Goal: Transaction & Acquisition: Purchase product/service

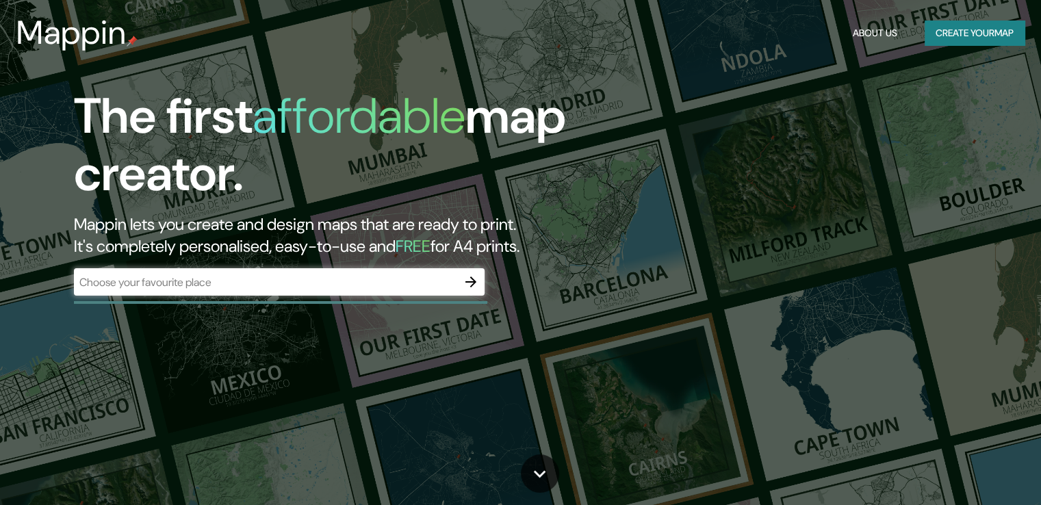
click at [189, 270] on div "The first affordable map creator. Mappin lets you create and design maps that a…" at bounding box center [334, 199] width 625 height 222
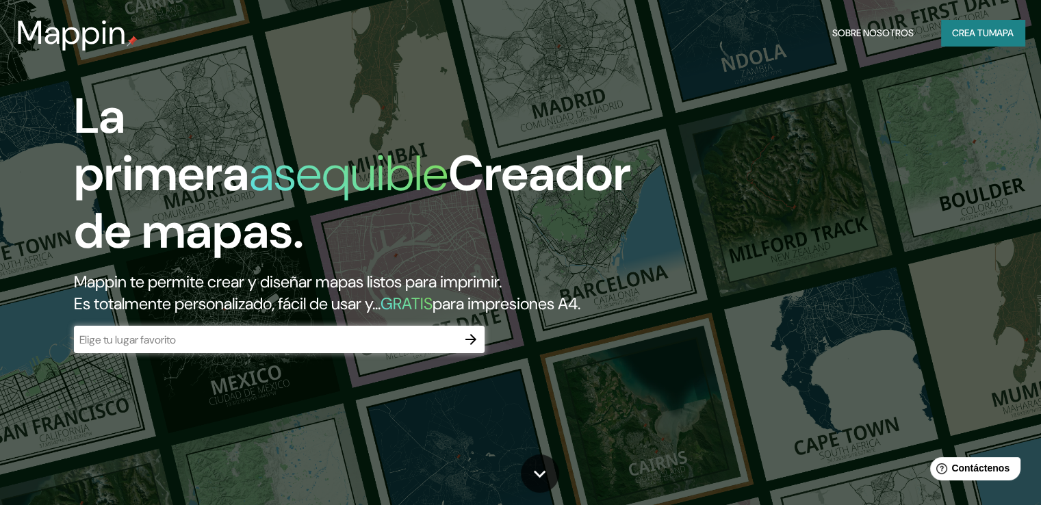
click at [273, 348] on input "text" at bounding box center [265, 340] width 383 height 16
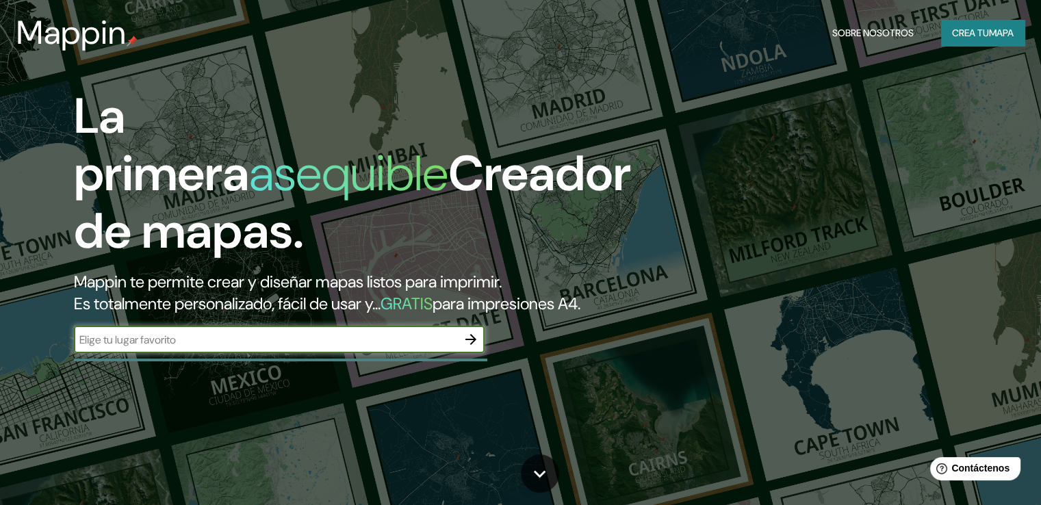
type input "PIURA"
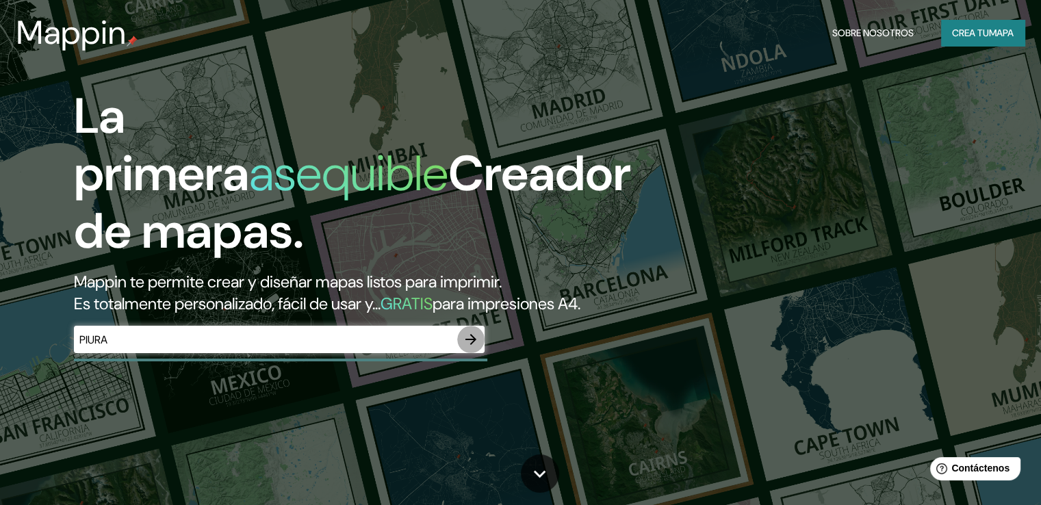
click at [462, 353] on button "button" at bounding box center [470, 339] width 27 height 27
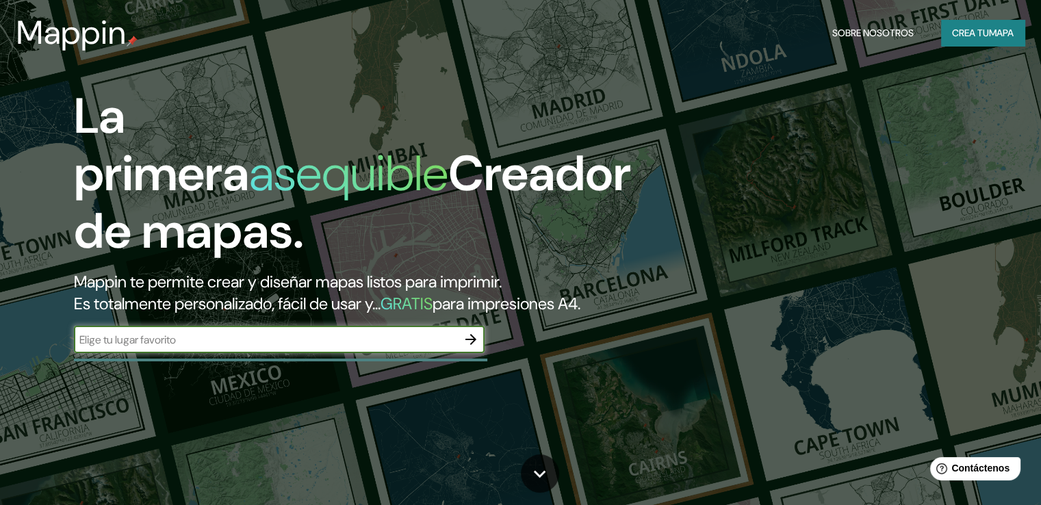
click at [203, 348] on input "text" at bounding box center [265, 340] width 383 height 16
type input "piura"
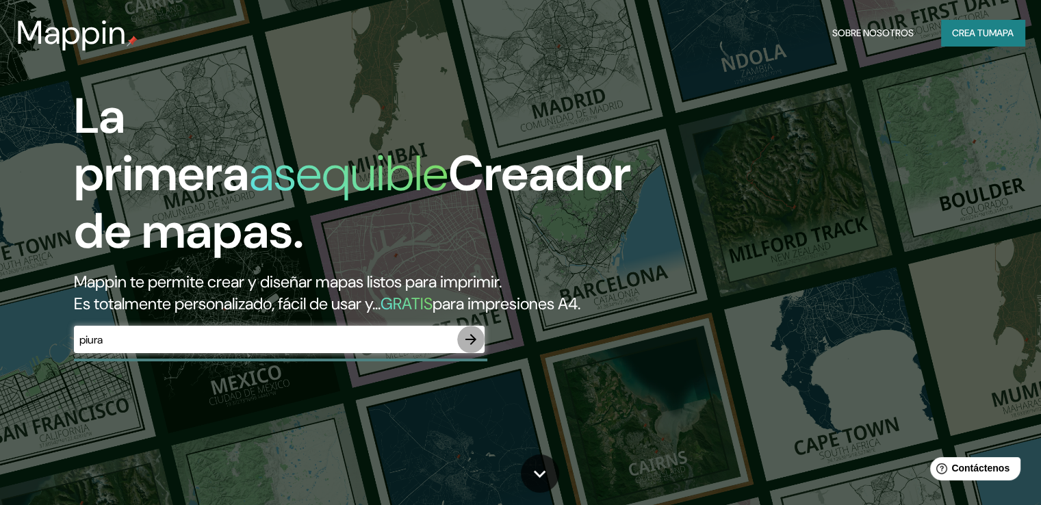
click at [471, 348] on icon "button" at bounding box center [471, 339] width 16 height 16
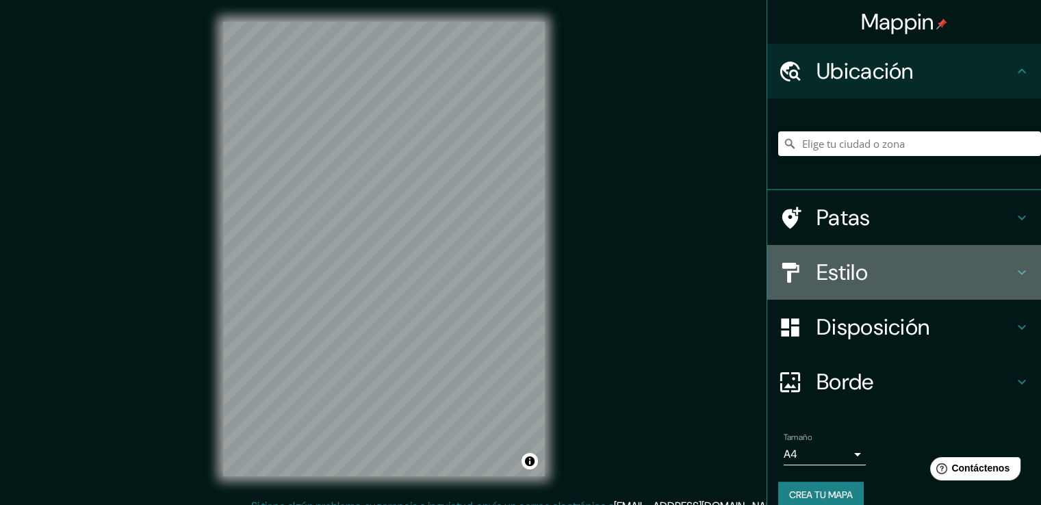
click at [864, 270] on h4 "Estilo" at bounding box center [914, 272] width 197 height 27
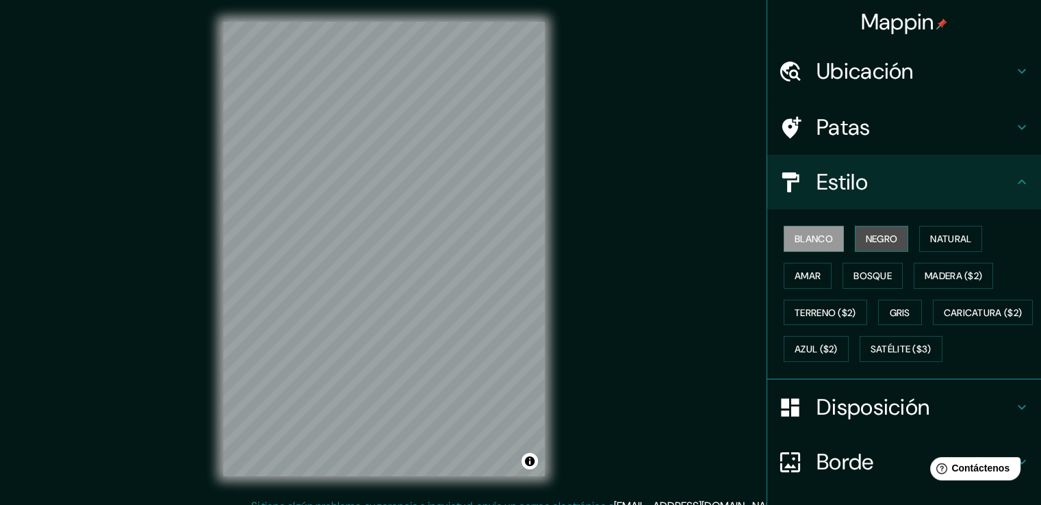
click at [866, 237] on font "Negro" at bounding box center [882, 239] width 32 height 12
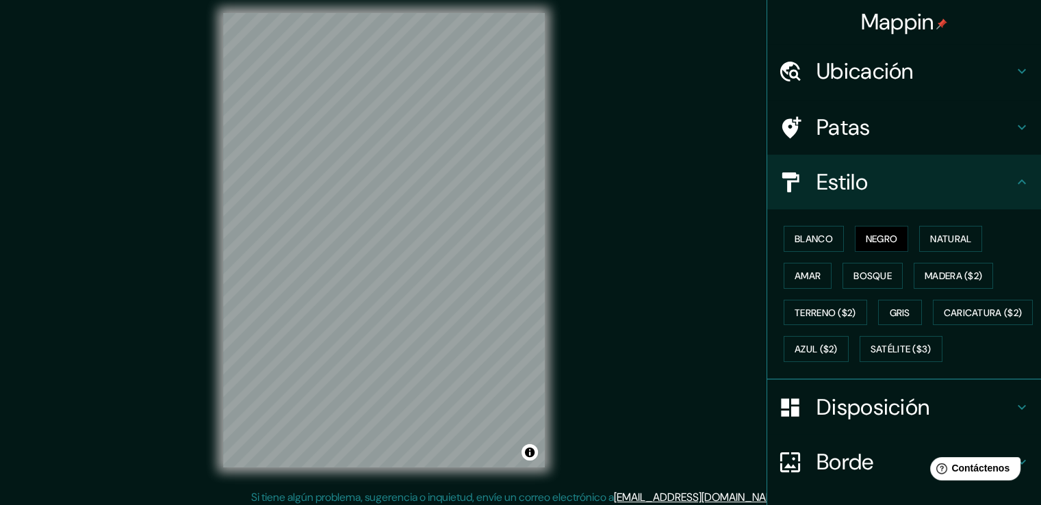
scroll to position [15, 0]
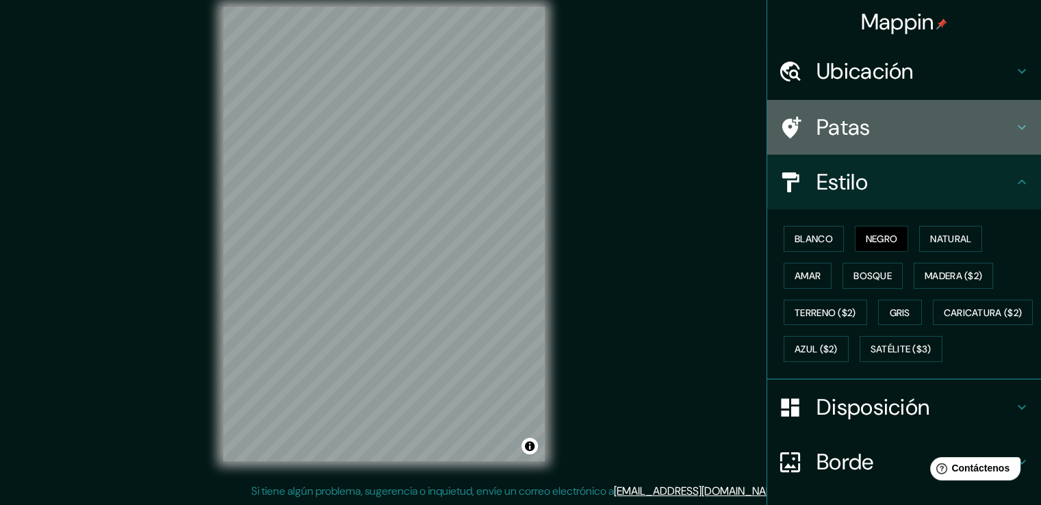
click at [849, 120] on font "Patas" at bounding box center [843, 127] width 54 height 29
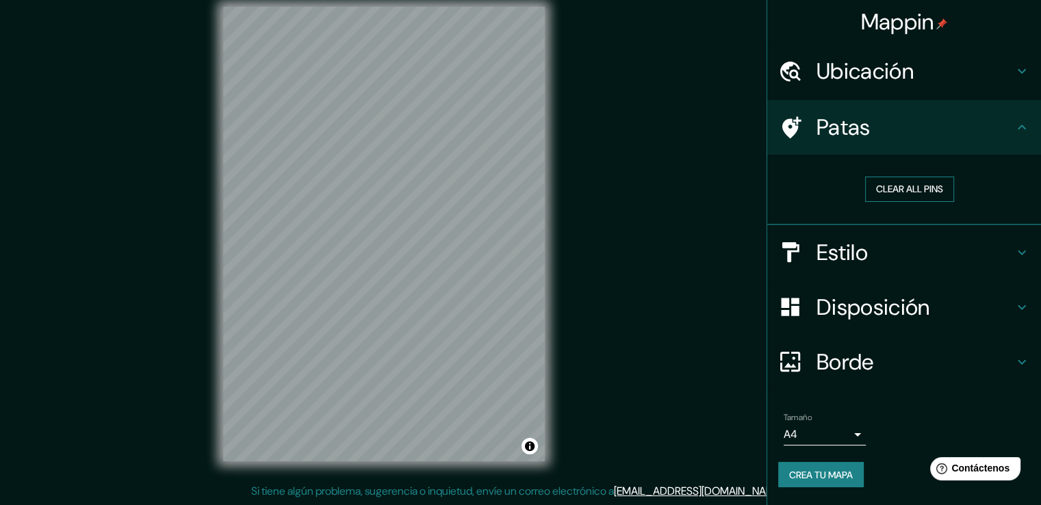
click at [914, 187] on button "Clear all pins" at bounding box center [909, 189] width 89 height 25
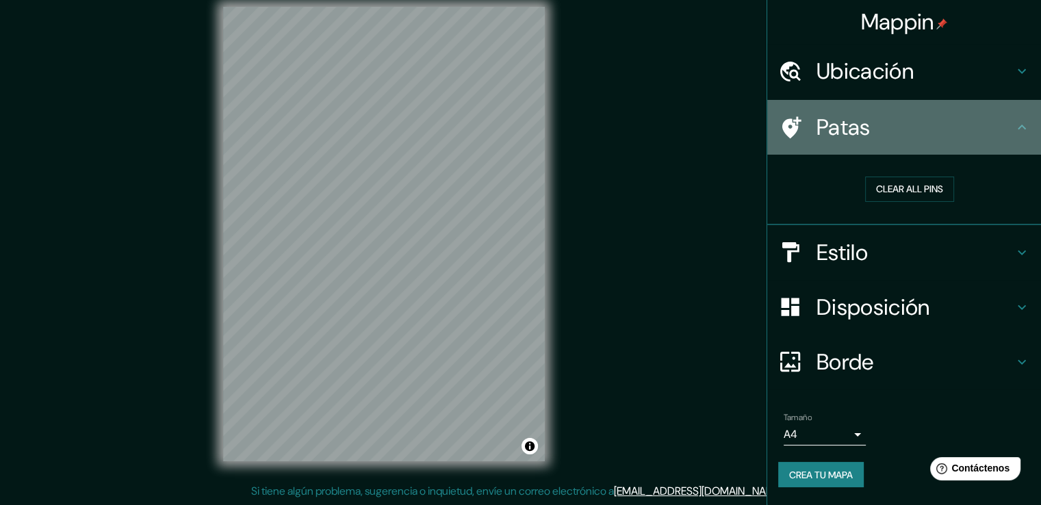
click at [1015, 119] on icon at bounding box center [1021, 127] width 16 height 16
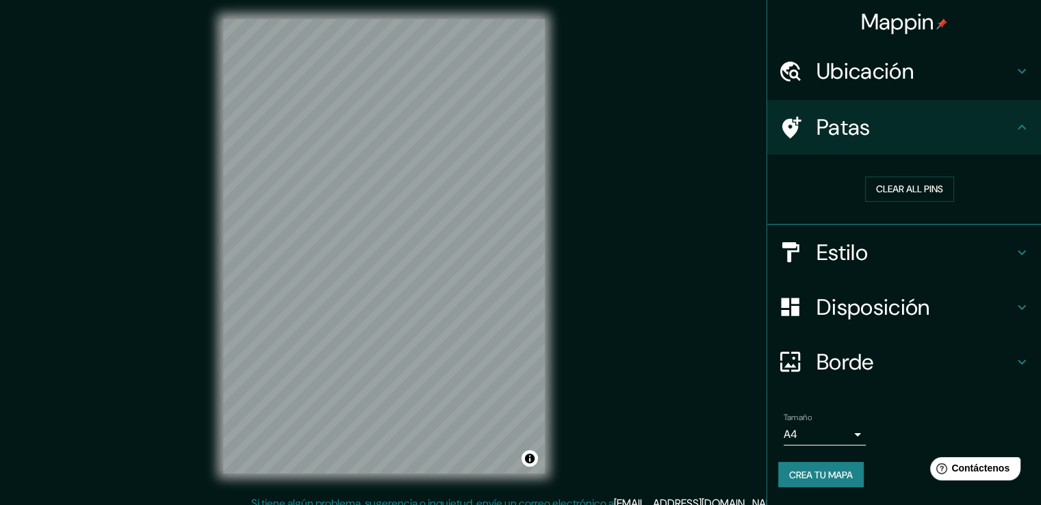
scroll to position [0, 0]
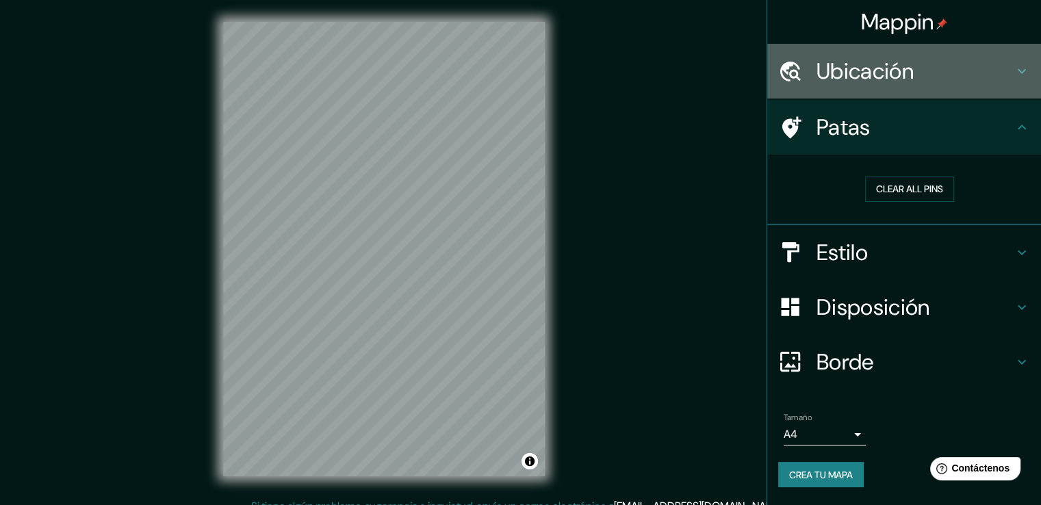
click at [844, 64] on font "Ubicación" at bounding box center [864, 71] width 97 height 29
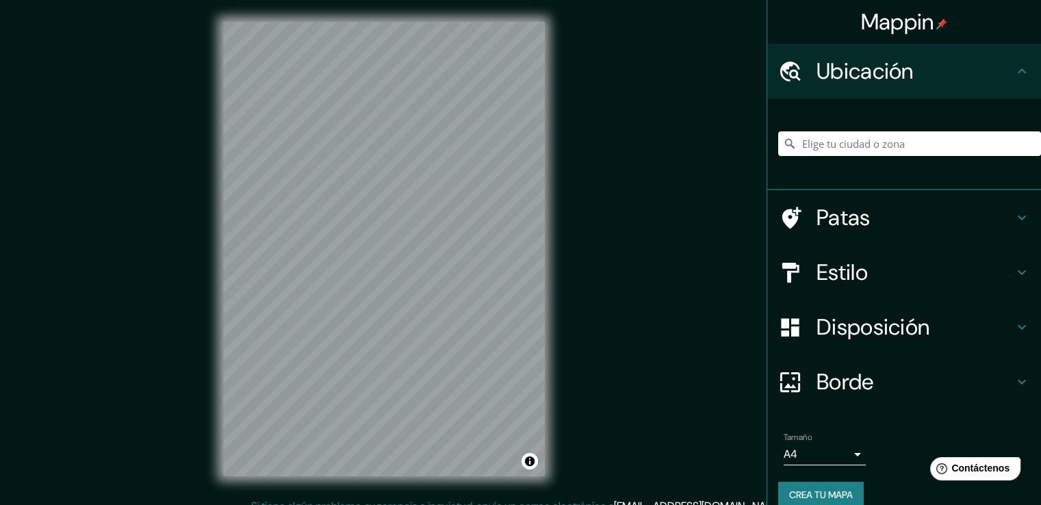
click at [852, 146] on input "Elige tu ciudad o zona" at bounding box center [909, 143] width 263 height 25
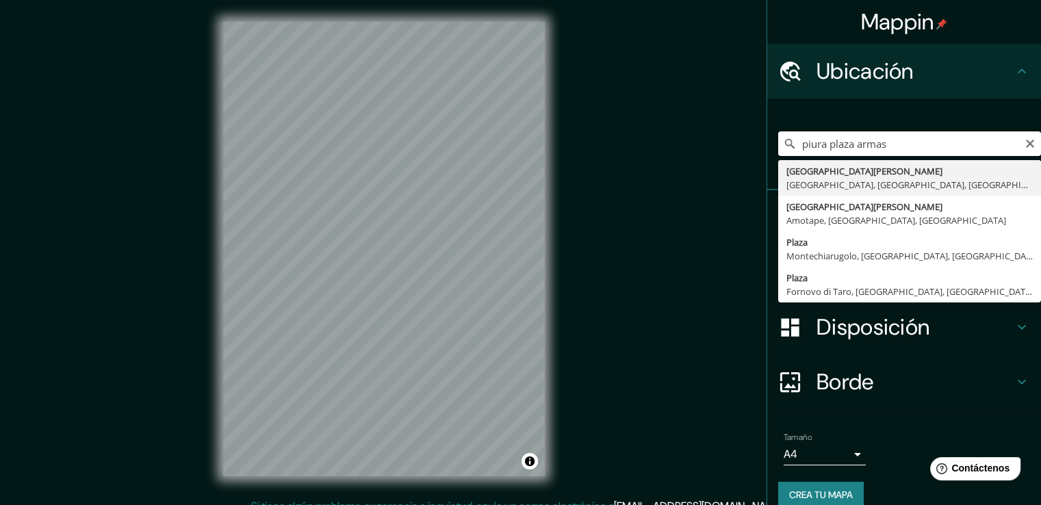
click at [818, 145] on input "piura plaza armas" at bounding box center [909, 143] width 263 height 25
click at [894, 148] on input "piura ,plaza armas" at bounding box center [909, 143] width 263 height 25
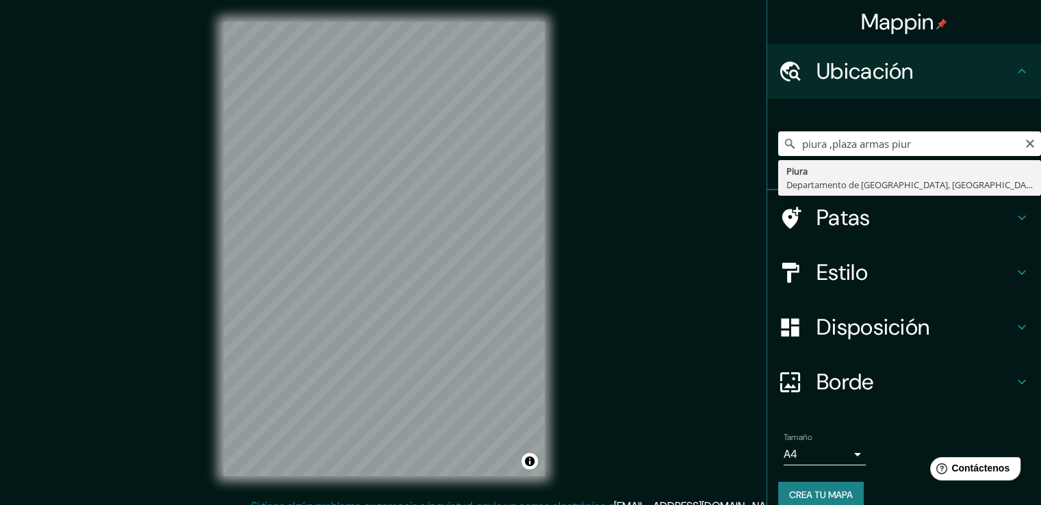
type input "Piura, [GEOGRAPHIC_DATA], [GEOGRAPHIC_DATA]"
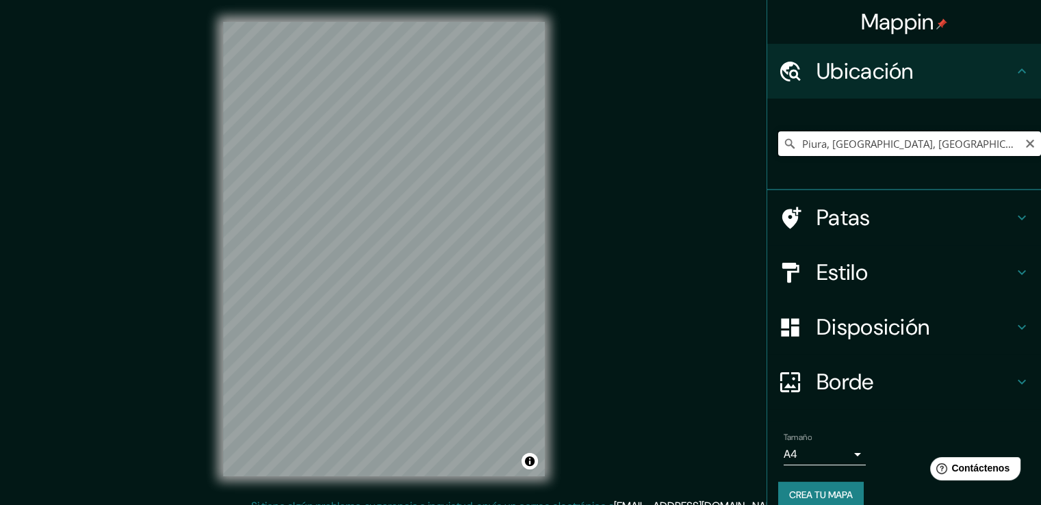
click at [911, 139] on input "Piura, [GEOGRAPHIC_DATA], [GEOGRAPHIC_DATA]" at bounding box center [909, 143] width 263 height 25
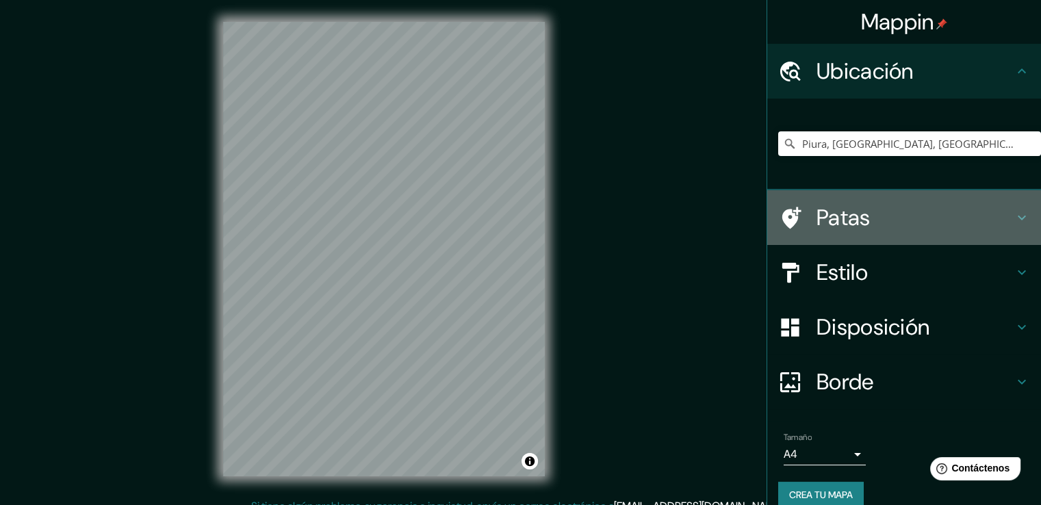
click at [864, 212] on h4 "Patas" at bounding box center [914, 217] width 197 height 27
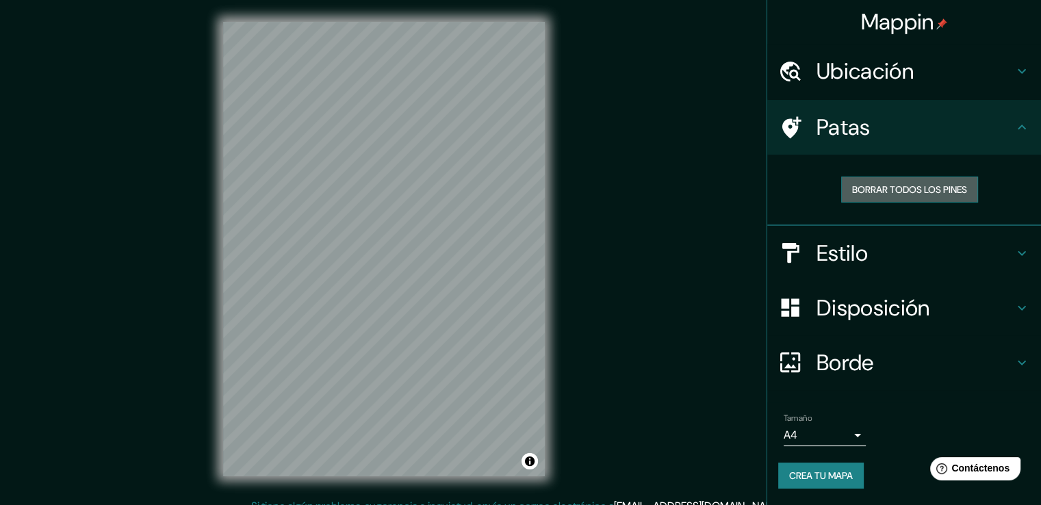
click at [894, 185] on font "Borrar todos los pines" at bounding box center [909, 189] width 115 height 12
click at [832, 140] on font "Patas" at bounding box center [843, 127] width 54 height 29
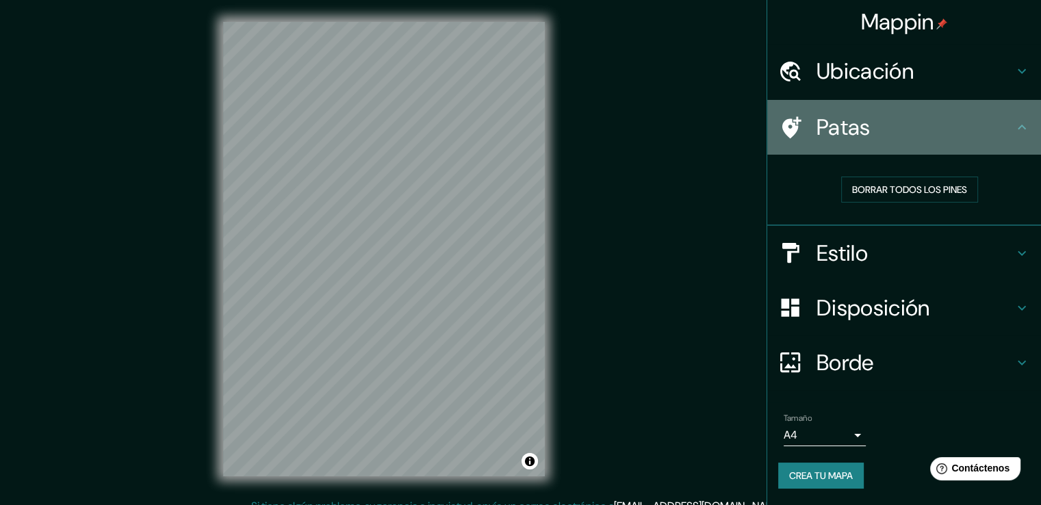
click at [1015, 131] on icon at bounding box center [1021, 127] width 16 height 16
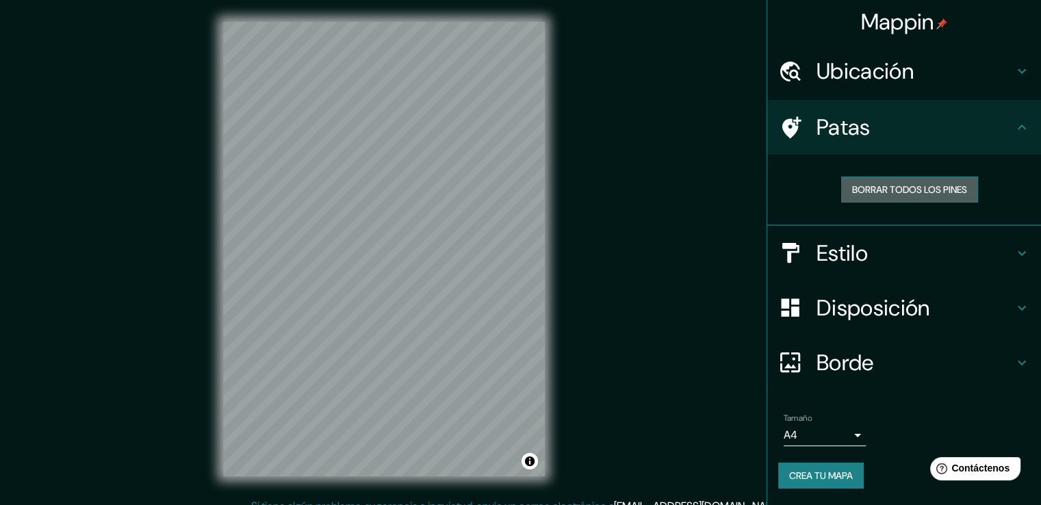
click at [907, 198] on button "Borrar todos los pines" at bounding box center [909, 190] width 137 height 26
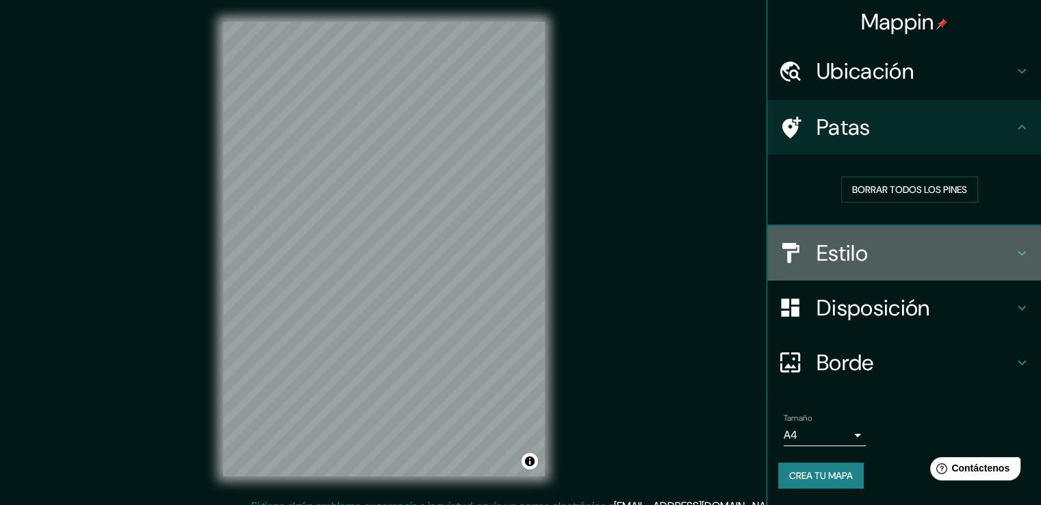
click at [824, 259] on font "Estilo" at bounding box center [841, 253] width 51 height 29
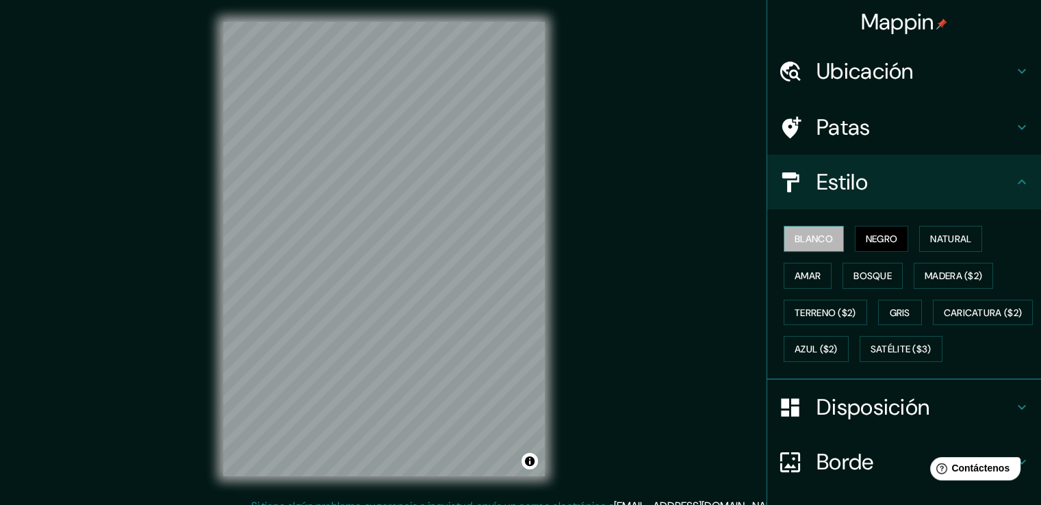
click at [801, 239] on font "Blanco" at bounding box center [813, 239] width 38 height 12
click at [873, 233] on font "Negro" at bounding box center [882, 239] width 32 height 12
click at [930, 233] on font "Natural" at bounding box center [950, 239] width 41 height 12
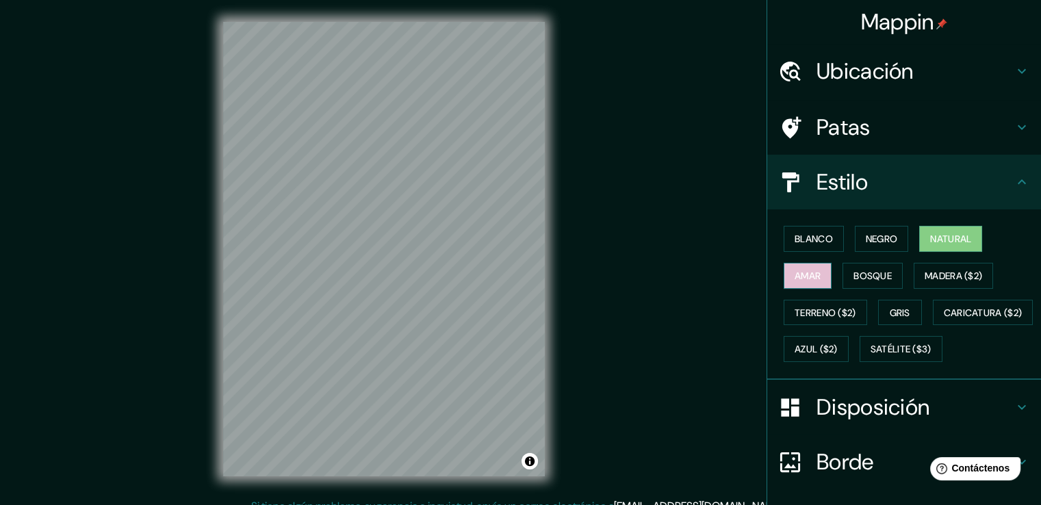
click at [798, 270] on font "Amar" at bounding box center [807, 276] width 26 height 12
click at [855, 271] on font "Bosque" at bounding box center [872, 276] width 38 height 12
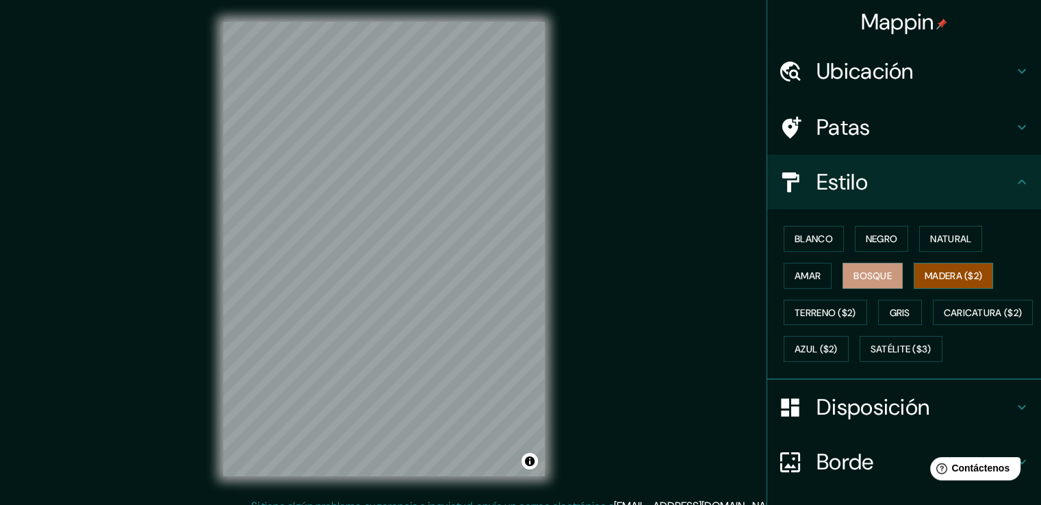
click at [944, 270] on font "Madera ($2)" at bounding box center [952, 276] width 57 height 12
click at [814, 307] on font "Terreno ($2)" at bounding box center [825, 313] width 62 height 12
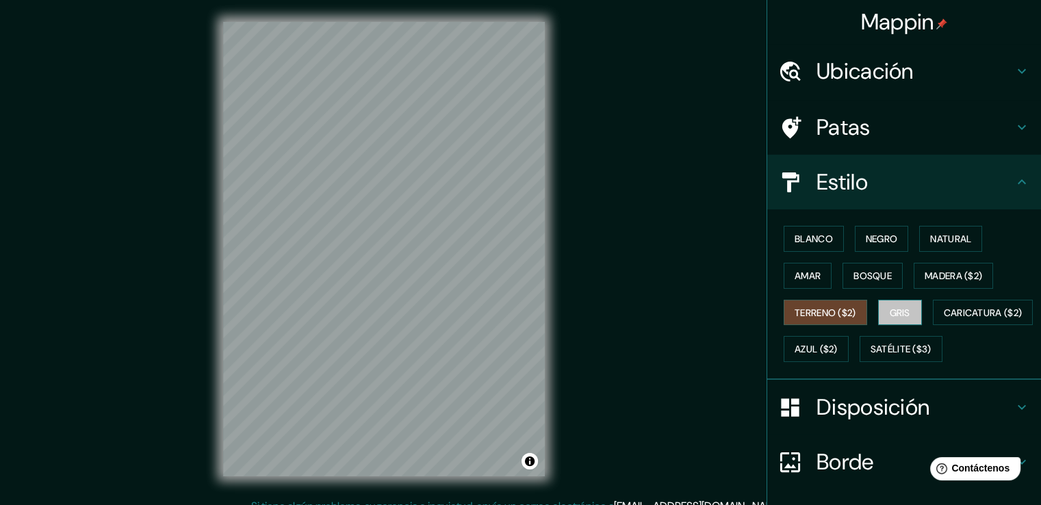
click at [878, 307] on button "Gris" at bounding box center [900, 313] width 44 height 26
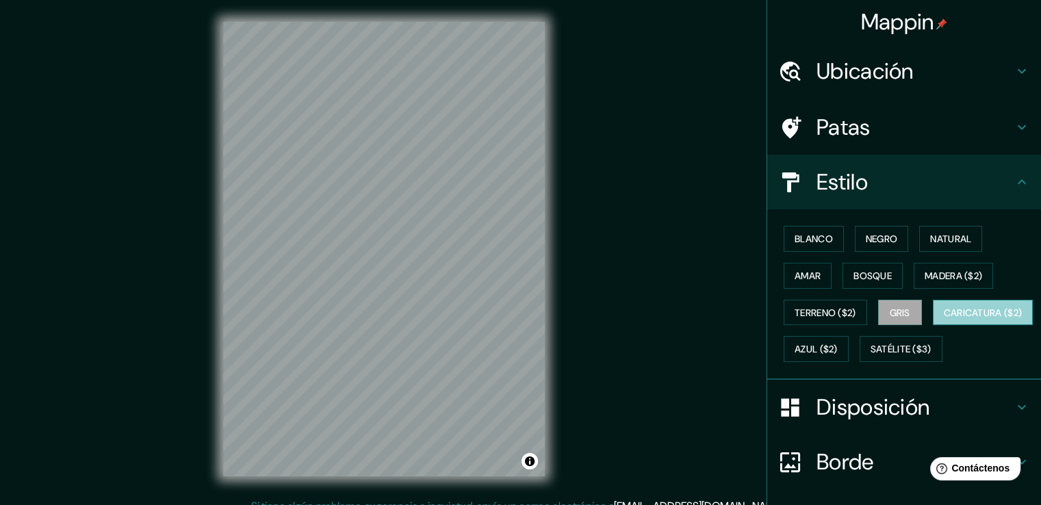
click at [944, 319] on font "Caricatura ($2)" at bounding box center [983, 313] width 79 height 12
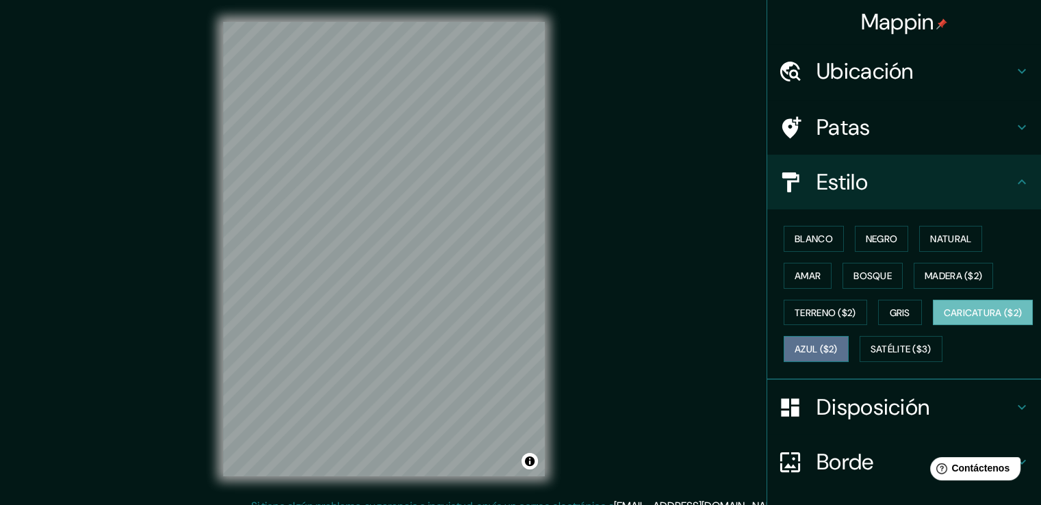
click at [838, 344] on font "Azul ($2)" at bounding box center [815, 350] width 43 height 12
click at [944, 319] on font "Caricatura ($2)" at bounding box center [983, 313] width 79 height 12
click at [838, 346] on font "Azul ($2)" at bounding box center [815, 350] width 43 height 12
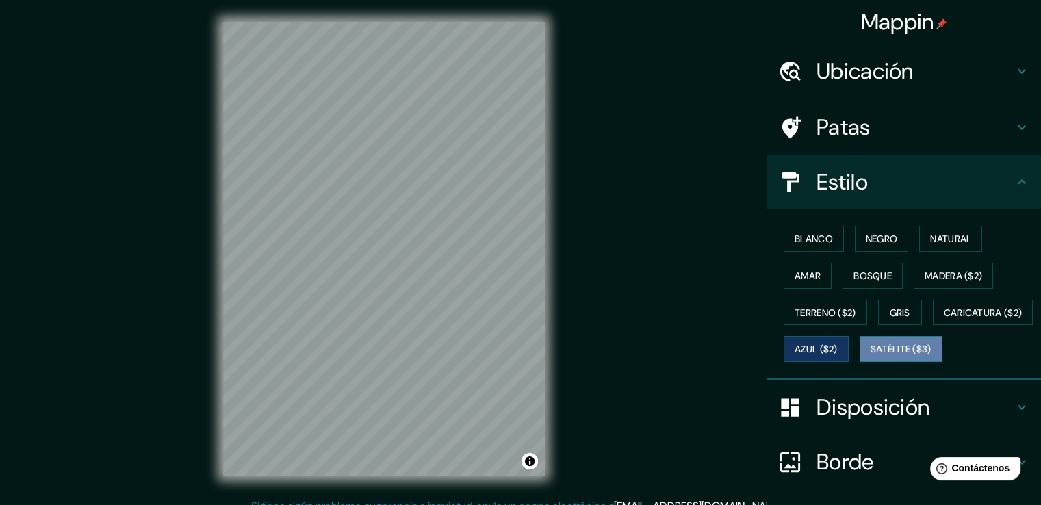
click at [870, 356] on font "Satélite ($3)" at bounding box center [900, 350] width 61 height 12
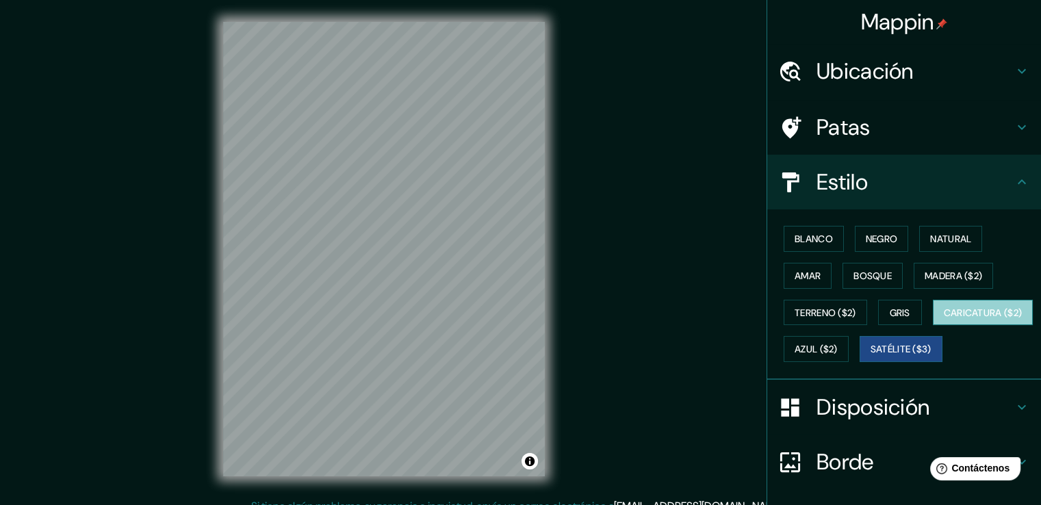
click at [944, 319] on font "Caricatura ($2)" at bounding box center [983, 313] width 79 height 12
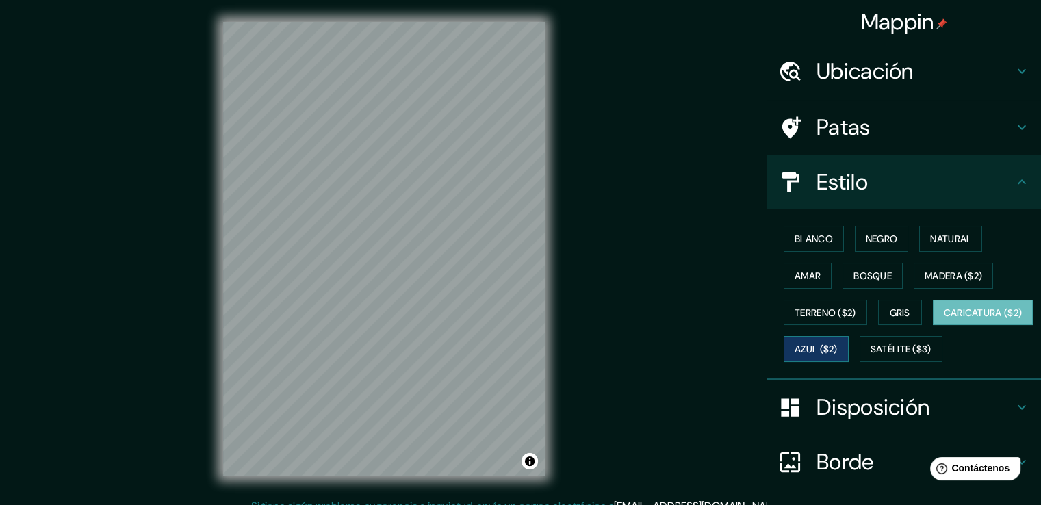
click at [838, 346] on font "Azul ($2)" at bounding box center [815, 350] width 43 height 12
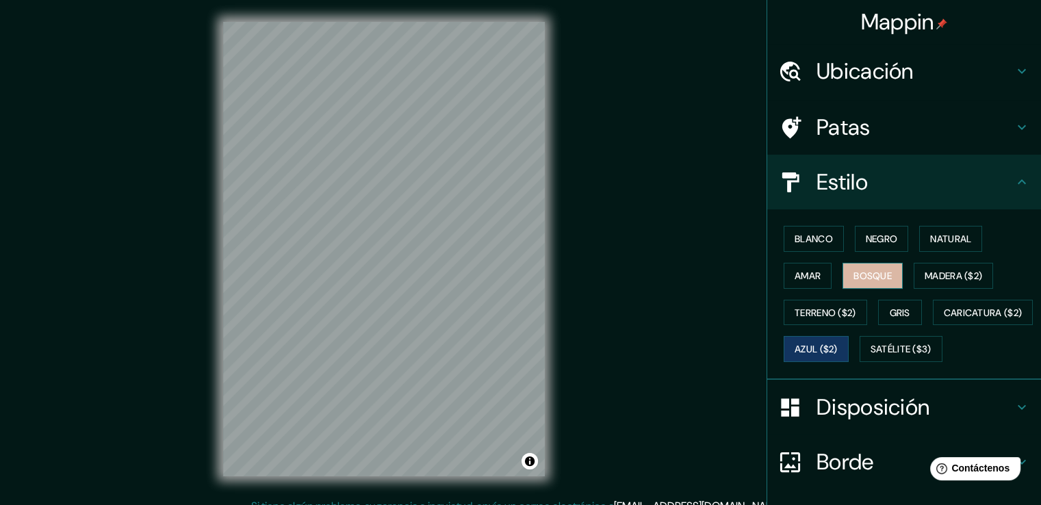
click at [873, 270] on font "Bosque" at bounding box center [872, 276] width 38 height 12
click at [885, 235] on font "Negro" at bounding box center [882, 239] width 32 height 12
click at [864, 133] on h4 "Patas" at bounding box center [914, 127] width 197 height 27
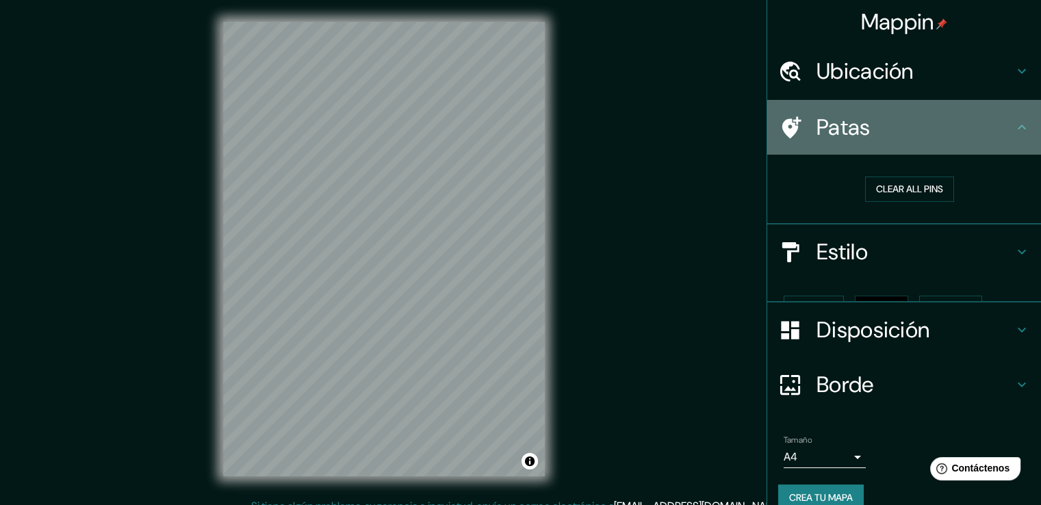
click at [864, 133] on h4 "Patas" at bounding box center [914, 127] width 197 height 27
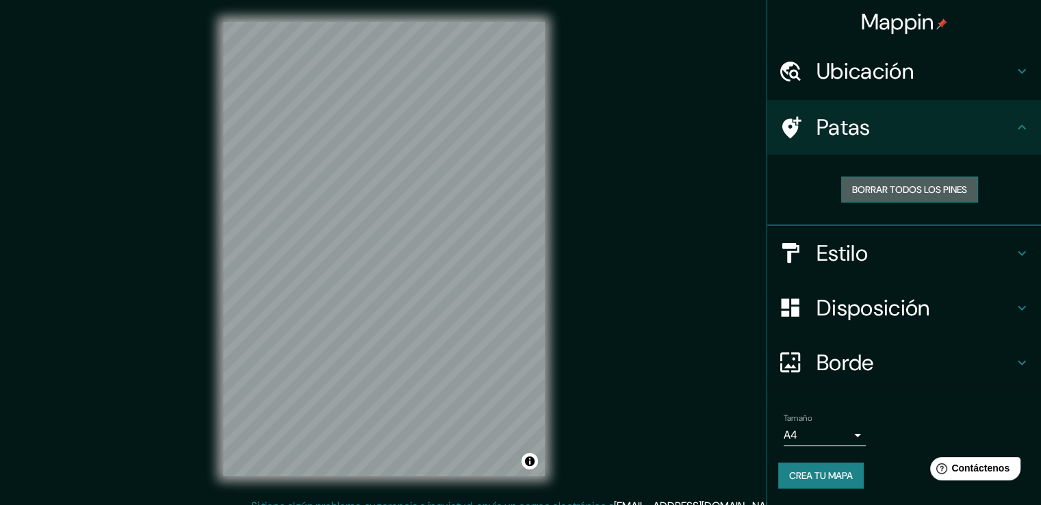
click at [903, 184] on font "Borrar todos los pines" at bounding box center [909, 189] width 115 height 12
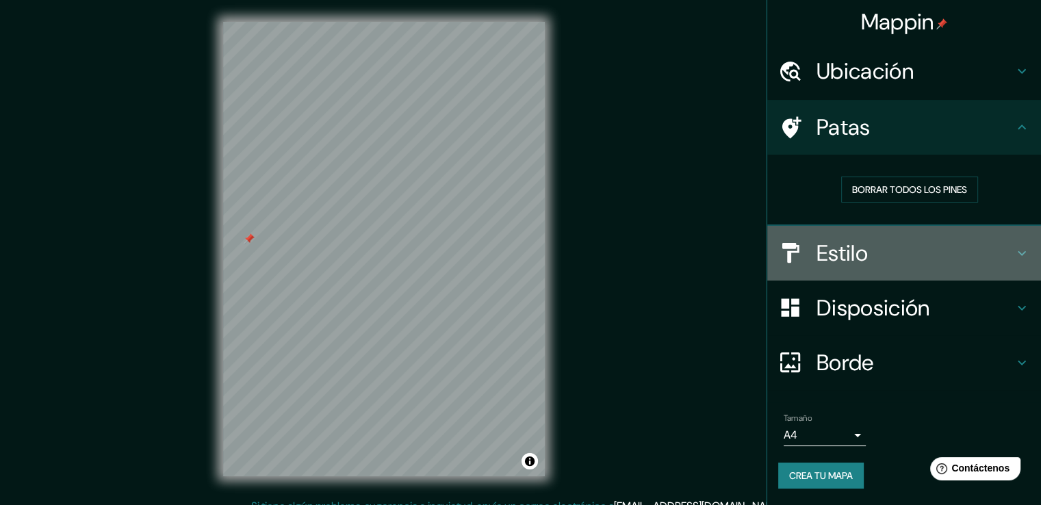
click at [831, 250] on font "Estilo" at bounding box center [841, 253] width 51 height 29
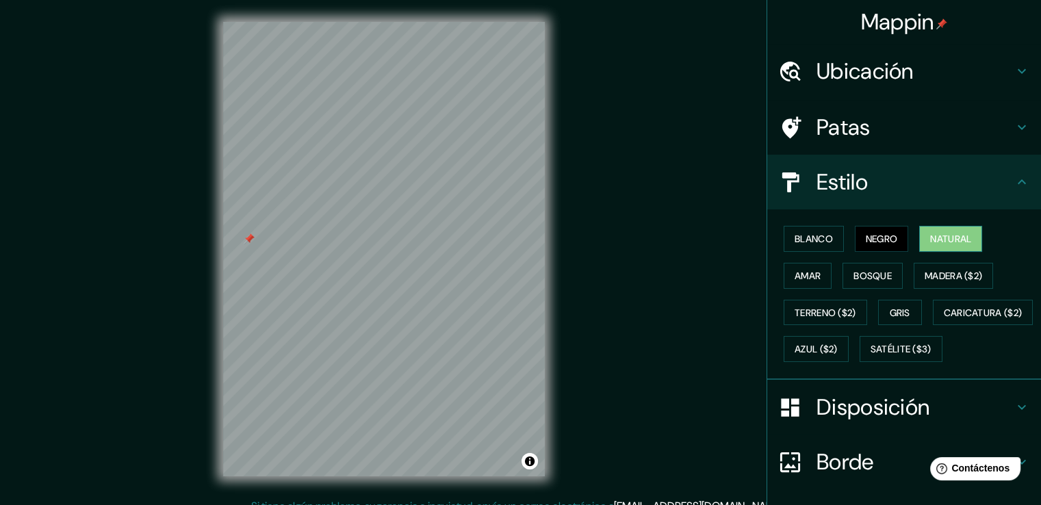
click at [939, 244] on font "Natural" at bounding box center [950, 239] width 41 height 12
click at [939, 248] on button "Natural" at bounding box center [950, 239] width 63 height 26
click at [794, 233] on font "Blanco" at bounding box center [813, 239] width 38 height 12
click at [963, 238] on font "Natural" at bounding box center [950, 239] width 41 height 12
click at [794, 273] on font "Amar" at bounding box center [807, 276] width 26 height 12
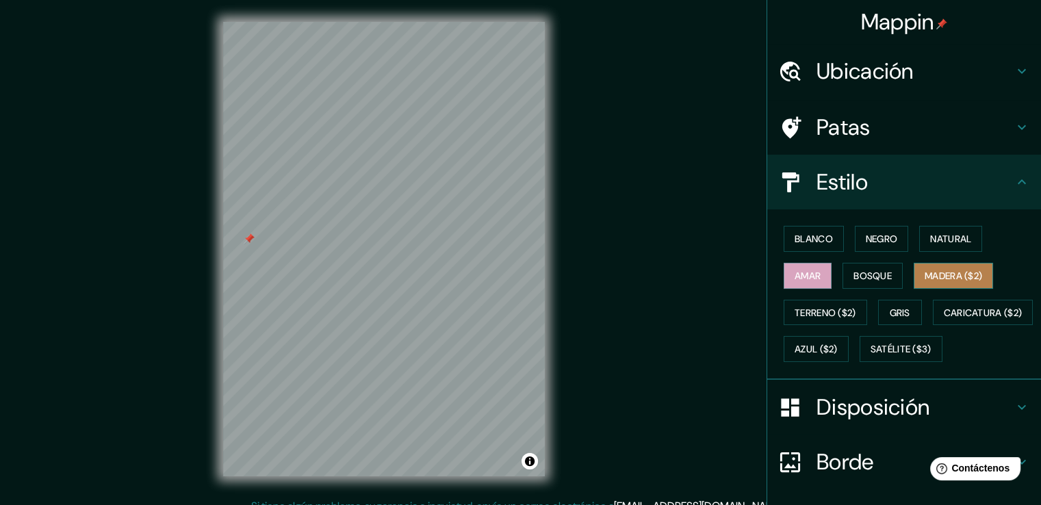
click at [914, 279] on button "Madera ($2)" at bounding box center [953, 276] width 79 height 26
click at [890, 312] on font "Gris" at bounding box center [900, 313] width 21 height 12
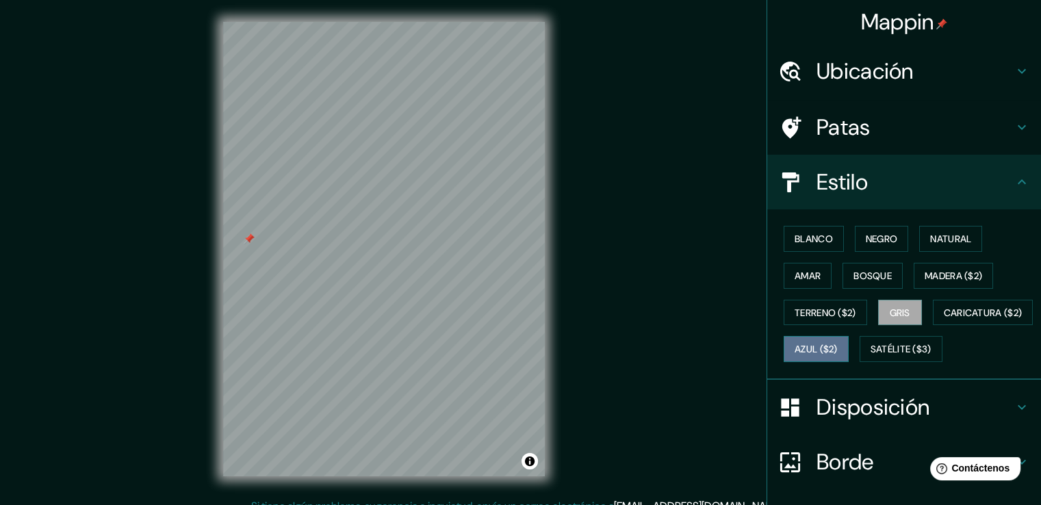
click at [838, 344] on font "Azul ($2)" at bounding box center [815, 350] width 43 height 12
click at [859, 362] on button "Satélite ($3)" at bounding box center [900, 349] width 83 height 26
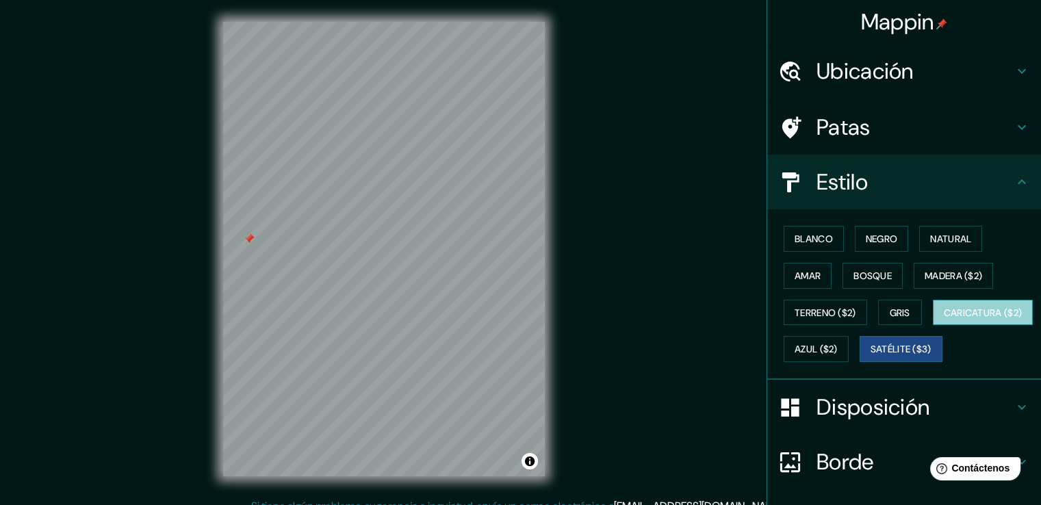
click at [933, 326] on button "Caricatura ($2)" at bounding box center [983, 313] width 101 height 26
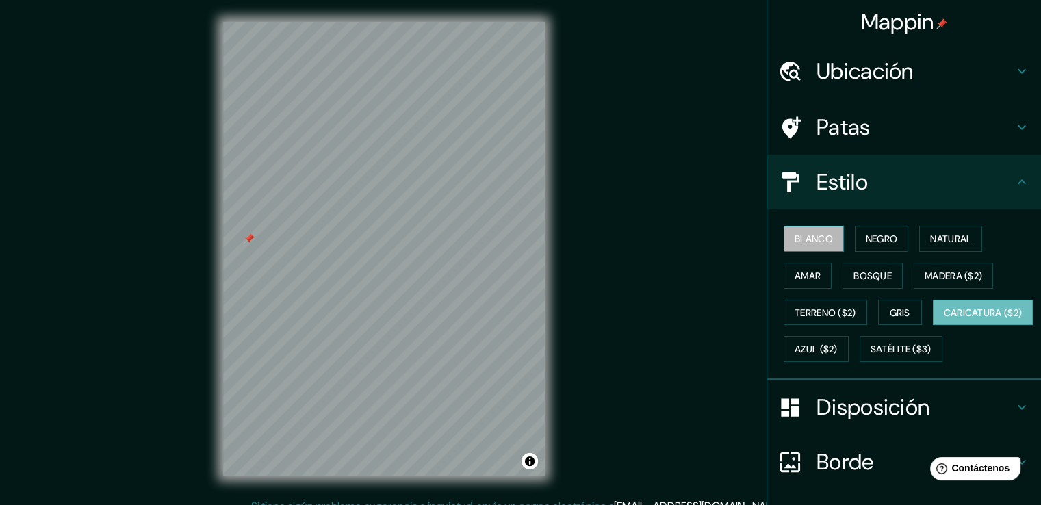
click at [805, 233] on font "Blanco" at bounding box center [813, 239] width 38 height 12
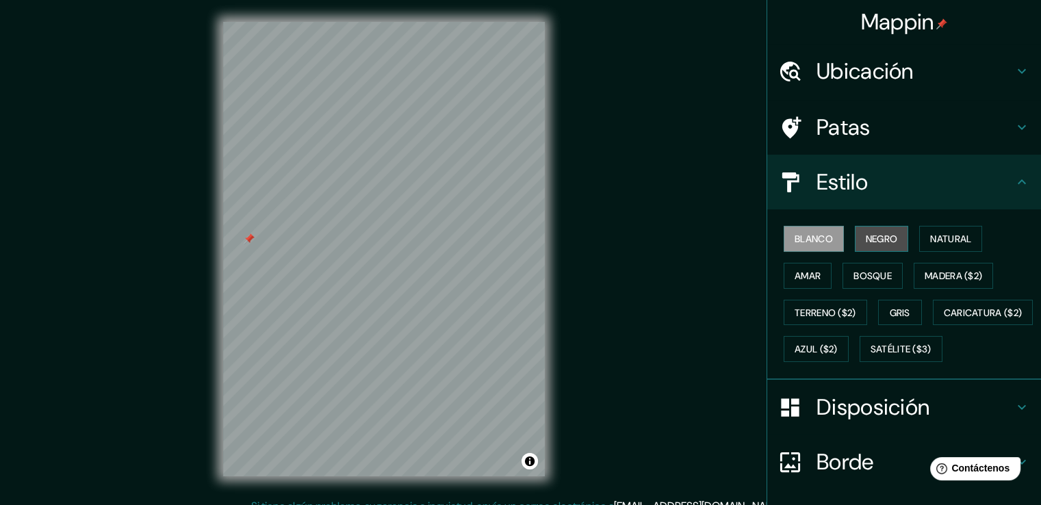
click at [882, 239] on font "Negro" at bounding box center [882, 239] width 32 height 12
click at [890, 311] on font "Gris" at bounding box center [900, 313] width 21 height 12
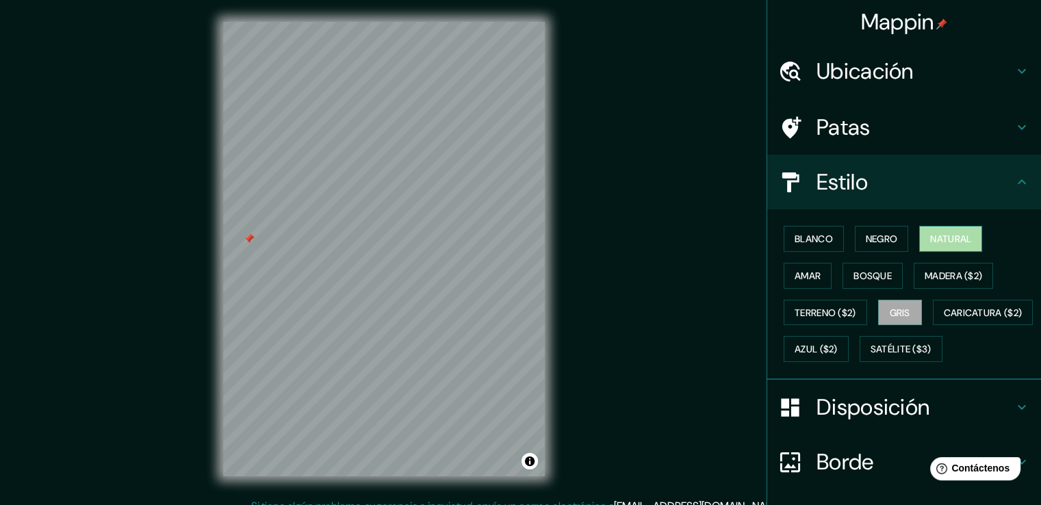
click at [930, 242] on font "Natural" at bounding box center [950, 239] width 41 height 12
click at [815, 312] on font "Terreno ($2)" at bounding box center [825, 313] width 62 height 12
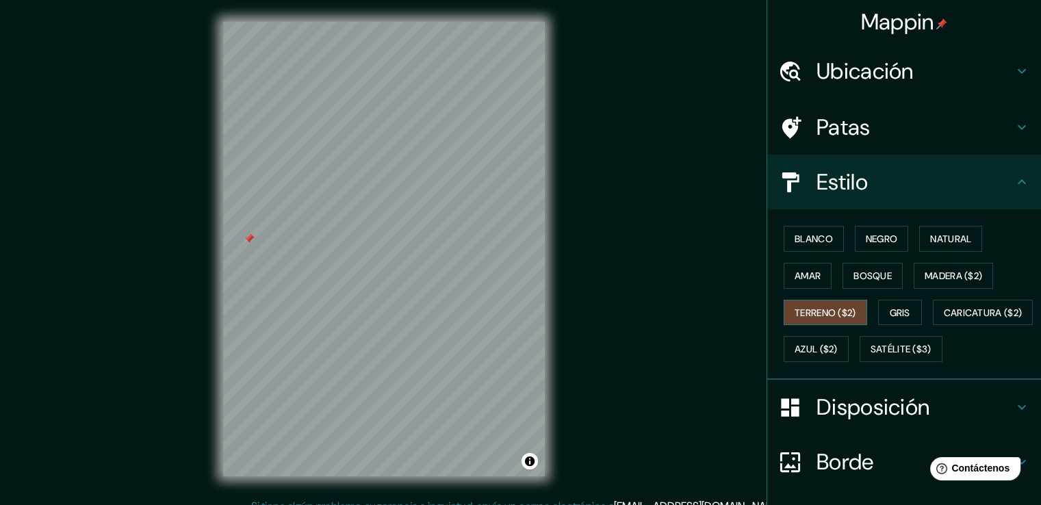
click at [818, 311] on font "Terreno ($2)" at bounding box center [825, 313] width 62 height 12
click at [944, 319] on font "Caricatura ($2)" at bounding box center [983, 313] width 79 height 12
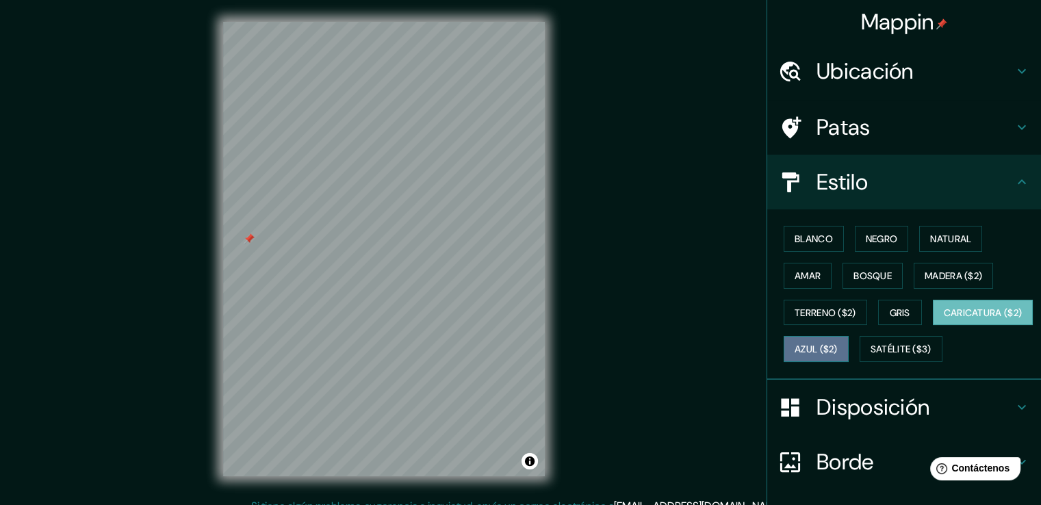
click at [838, 345] on font "Azul ($2)" at bounding box center [815, 350] width 43 height 12
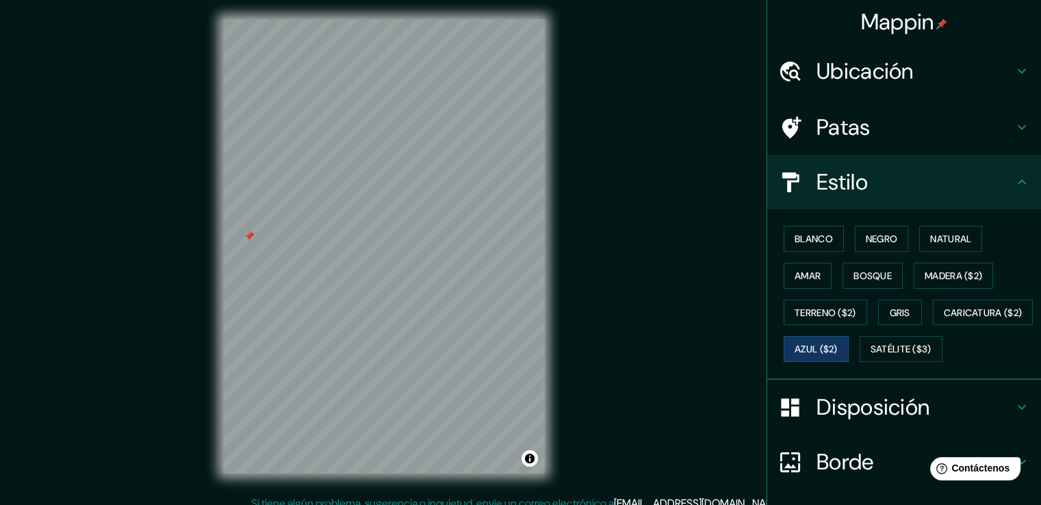
scroll to position [12, 0]
